Goal: Task Accomplishment & Management: Use online tool/utility

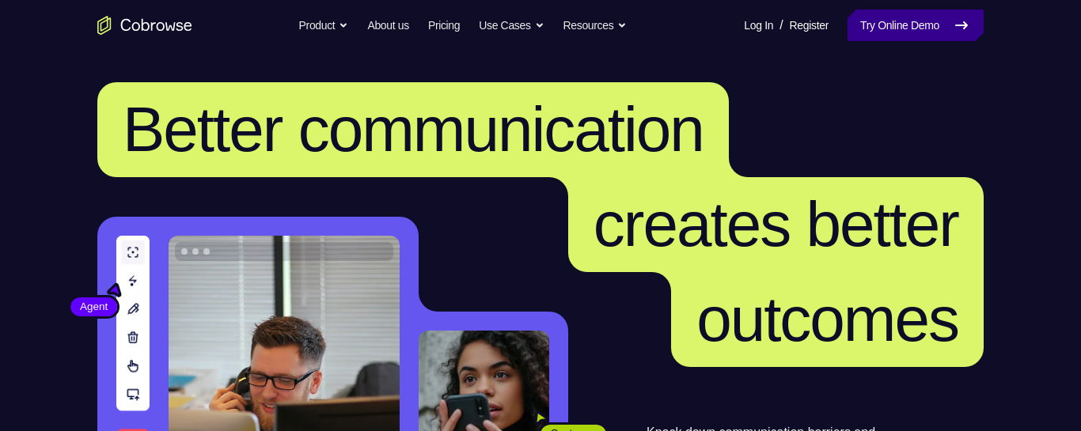
click at [904, 31] on link "Try Online Demo" at bounding box center [916, 25] width 136 height 32
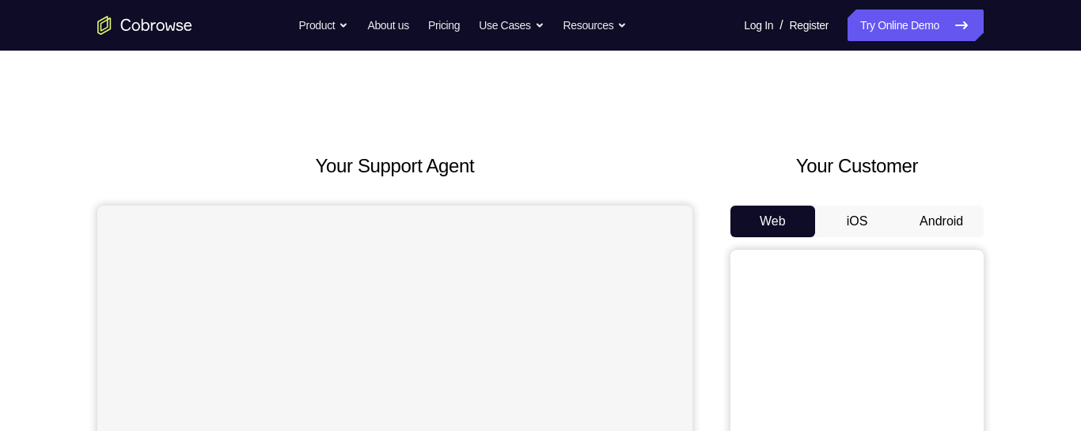
click at [939, 218] on button "Android" at bounding box center [941, 222] width 85 height 32
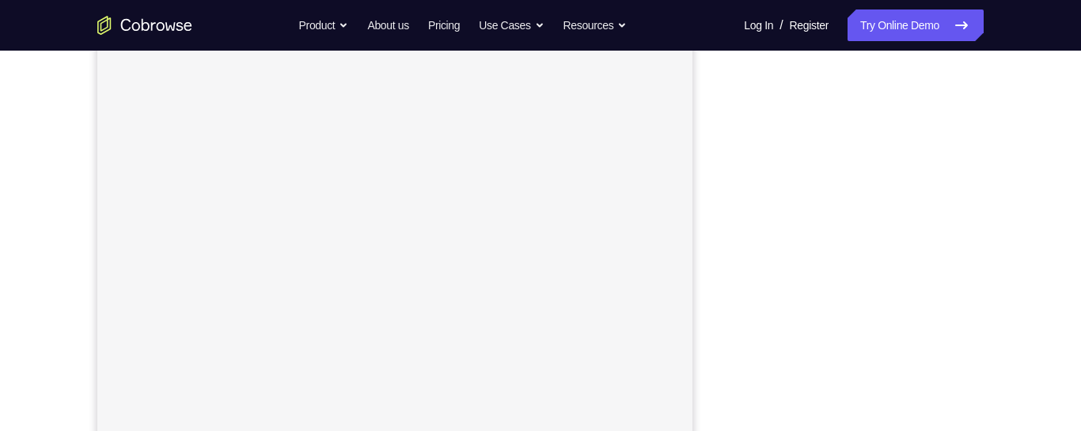
scroll to position [237, 0]
